Goal: Task Accomplishment & Management: Manage account settings

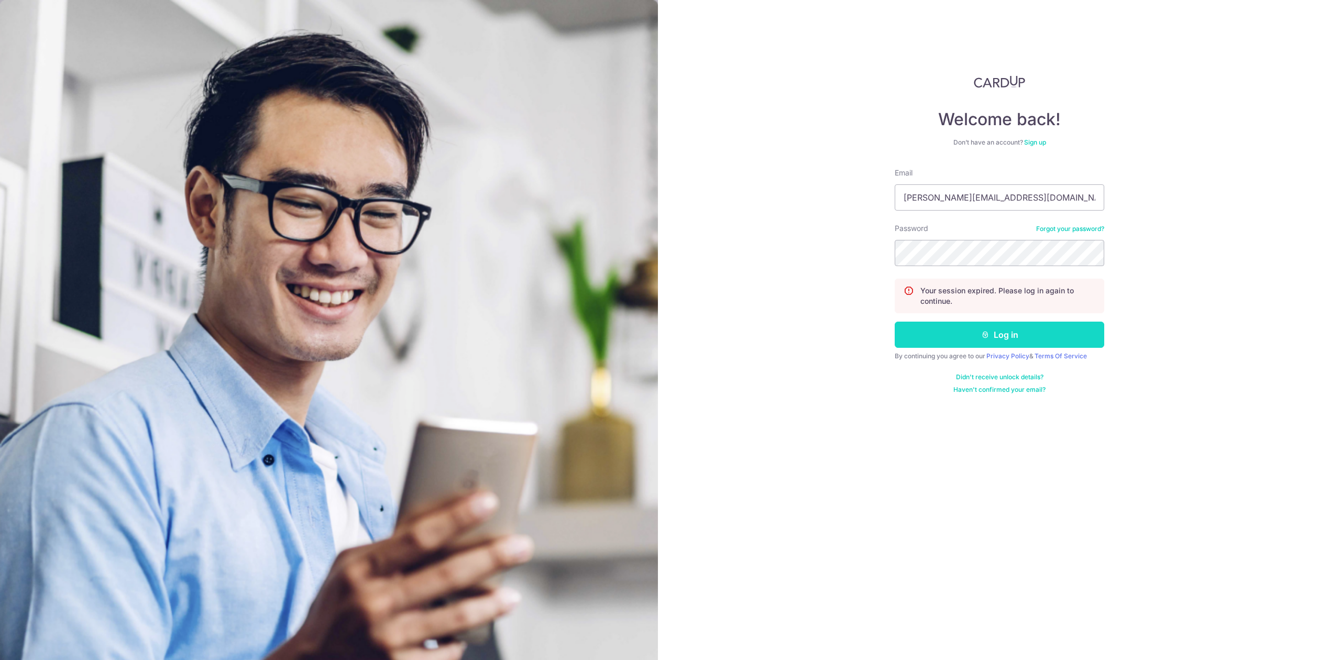
click at [911, 346] on button "Log in" at bounding box center [998, 335] width 209 height 26
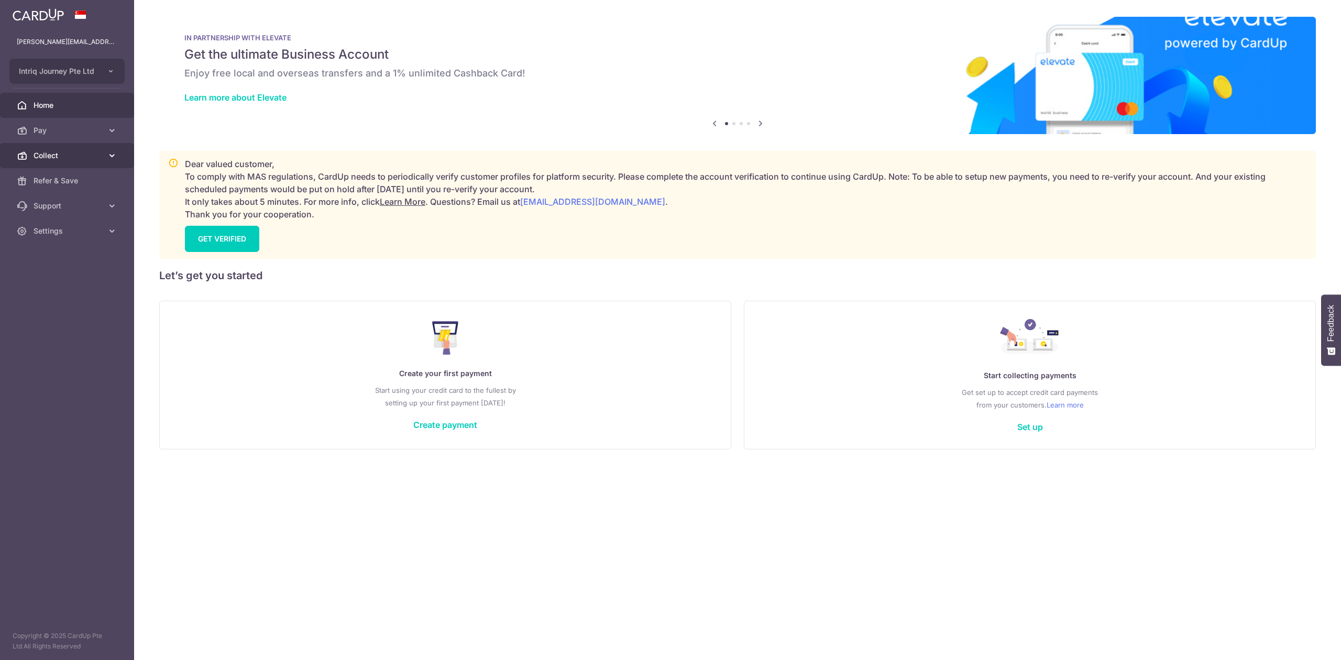
click at [78, 151] on span "Collect" at bounding box center [68, 155] width 69 height 10
click at [76, 176] on span "Dashboard" at bounding box center [68, 180] width 69 height 10
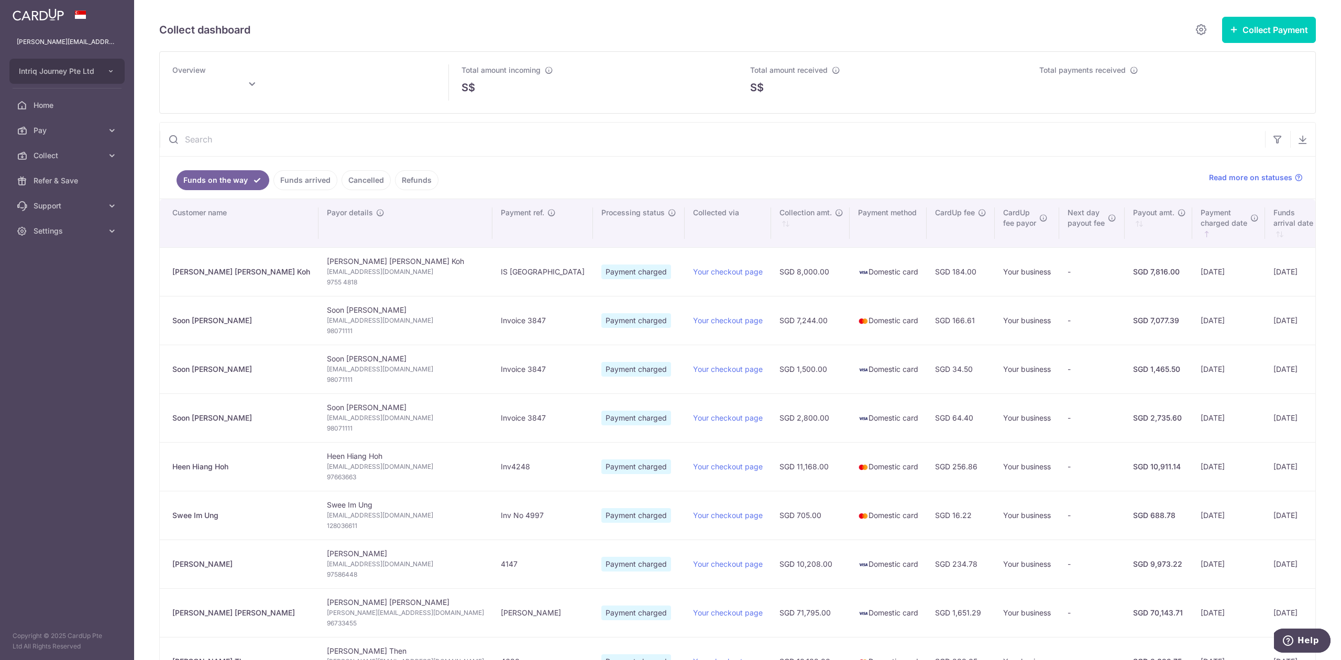
type input "[DATE]"
